Goal: Check status: Check status

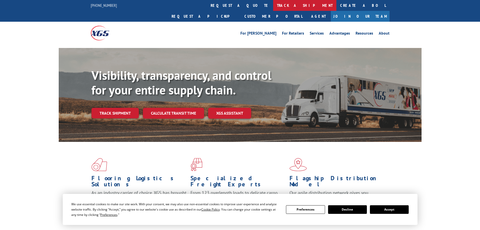
click at [273, 4] on link "track a shipment" at bounding box center [304, 5] width 63 height 11
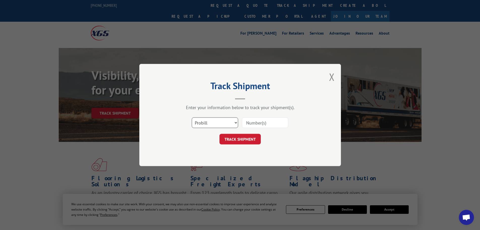
click at [232, 123] on select "Select category... Probill BOL PO" at bounding box center [215, 122] width 46 height 11
select select "bol"
click at [192, 117] on select "Select category... Probill BOL PO" at bounding box center [215, 122] width 46 height 11
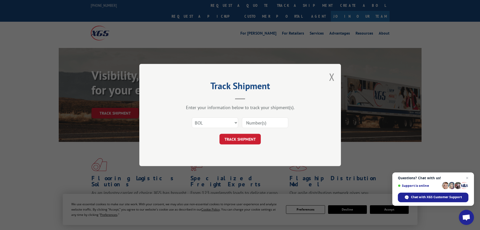
click at [257, 124] on input at bounding box center [265, 122] width 46 height 11
type input "5461987"
click button "TRACK SHIPMENT" at bounding box center [240, 139] width 41 height 11
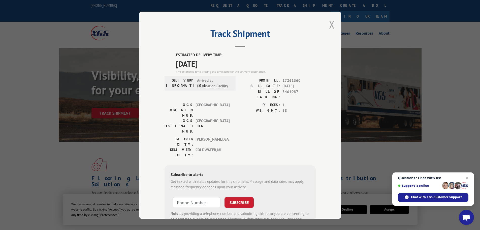
click at [332, 26] on button "Close modal" at bounding box center [332, 24] width 6 height 13
